Goal: Find specific page/section: Find specific page/section

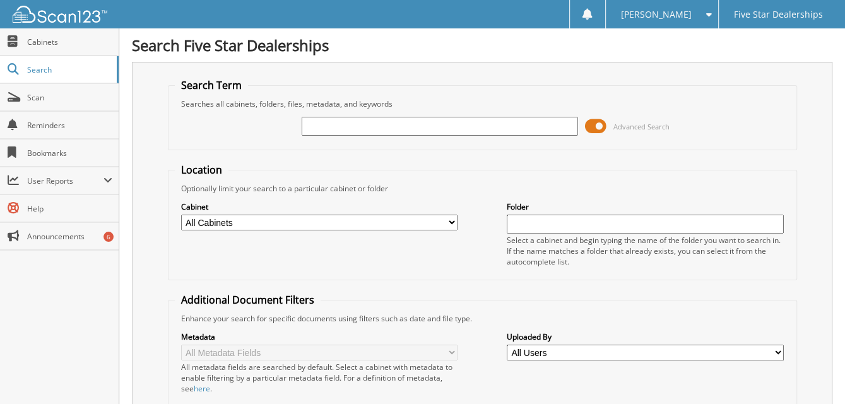
click at [365, 124] on input "text" at bounding box center [440, 126] width 277 height 19
type input "2522657"
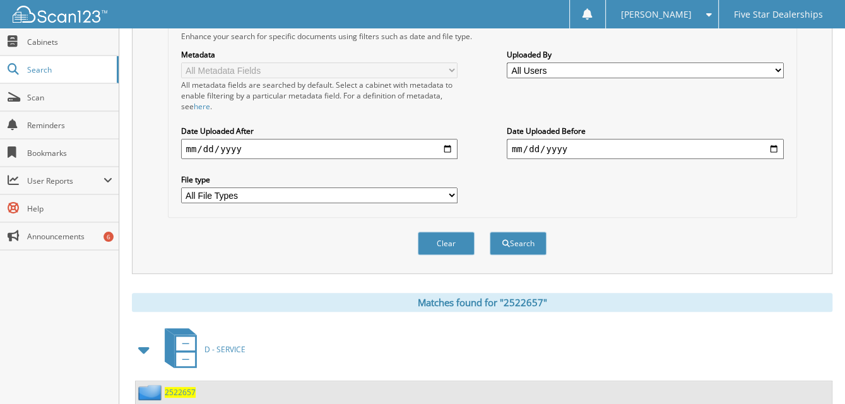
scroll to position [357, 0]
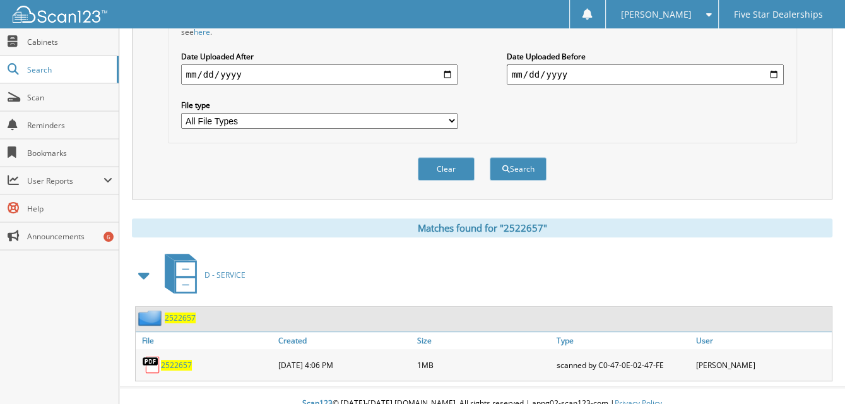
click at [177, 360] on span "2522657" at bounding box center [176, 365] width 31 height 11
